Goal: Task Accomplishment & Management: Complete application form

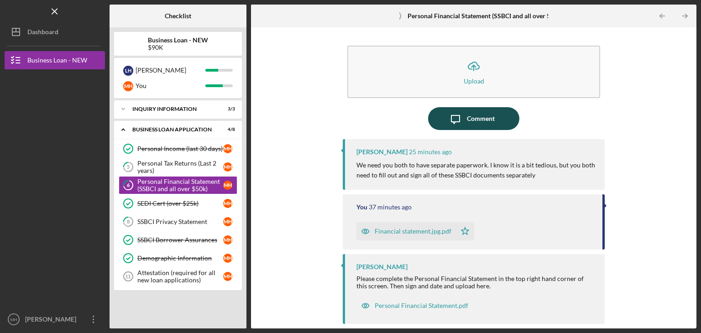
click at [473, 112] on div "Comment" at bounding box center [481, 118] width 28 height 23
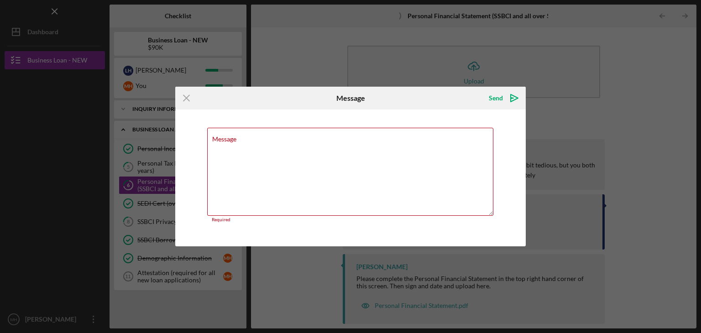
click at [473, 112] on div "Message Required" at bounding box center [350, 177] width 350 height 137
click at [229, 136] on label "Message" at bounding box center [224, 138] width 24 height 7
click at [229, 136] on textarea "Message" at bounding box center [350, 172] width 286 height 88
type textarea "o"
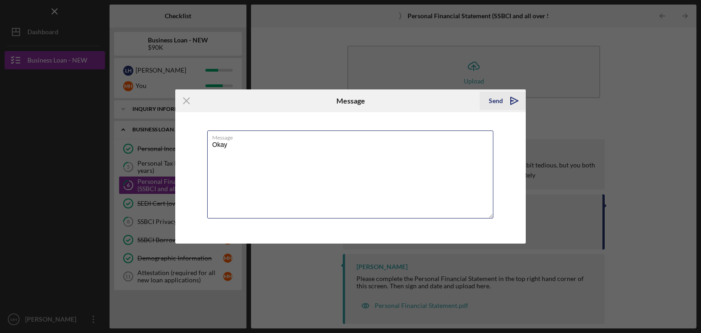
type textarea "Okay"
click at [498, 97] on div "Send" at bounding box center [496, 101] width 14 height 18
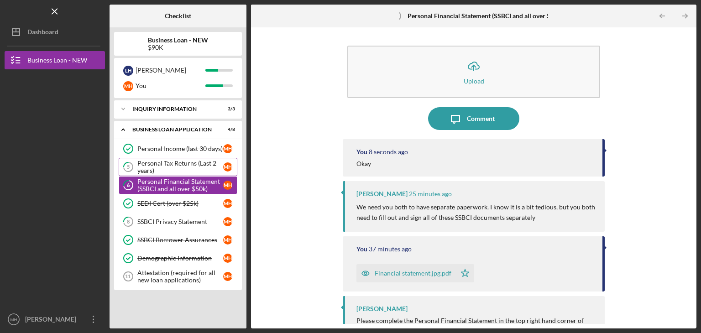
click at [188, 161] on div "Personal Tax Returns (Last 2 years)" at bounding box center [180, 167] width 86 height 15
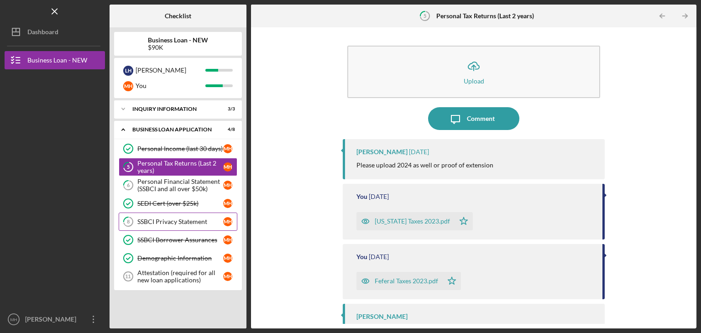
click at [193, 220] on div "SSBCI Privacy Statement" at bounding box center [180, 221] width 86 height 7
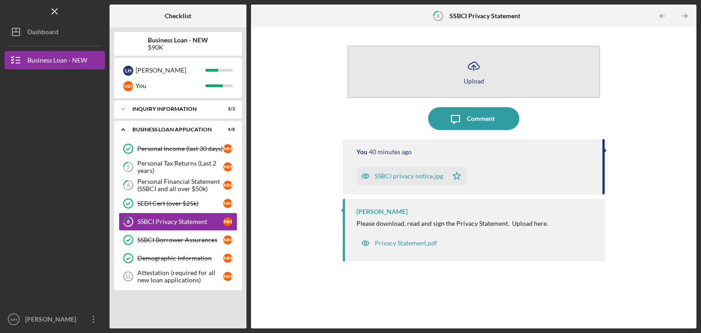
click at [477, 73] on icon "Icon/Upload" at bounding box center [473, 66] width 23 height 23
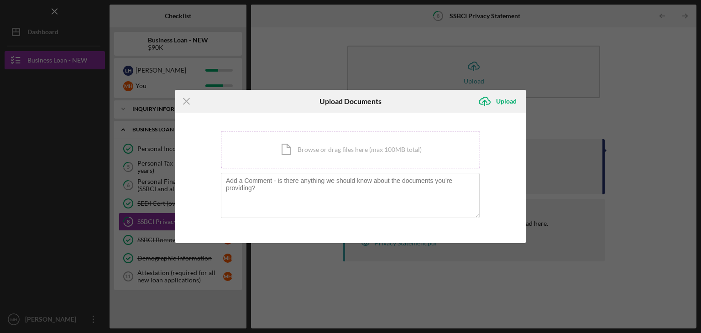
click at [327, 156] on div "Icon/Document Browse or drag files here (max 100MB total) Tap to choose files o…" at bounding box center [350, 149] width 259 height 37
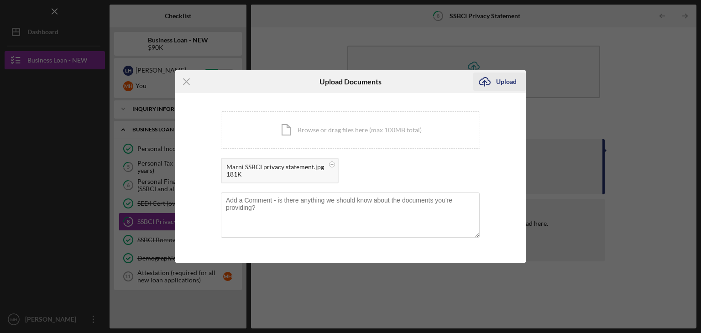
click at [507, 83] on div "Upload" at bounding box center [506, 82] width 21 height 18
